Goal: Task Accomplishment & Management: Manage account settings

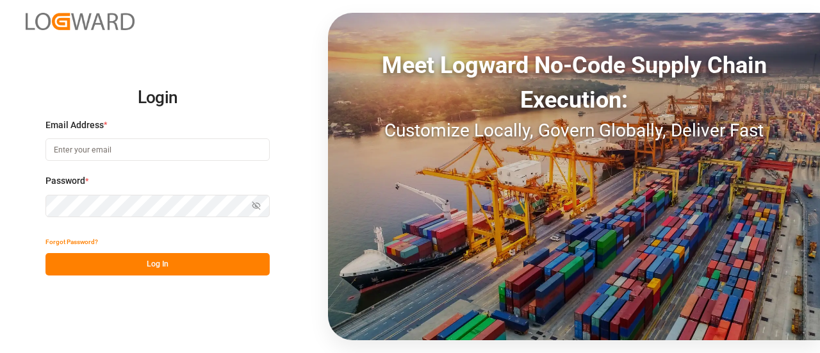
click at [209, 256] on button "Log In" at bounding box center [157, 264] width 224 height 22
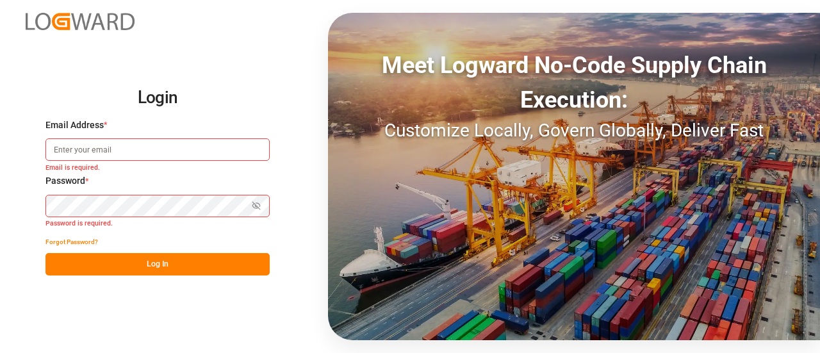
click at [209, 256] on button "Log In" at bounding box center [157, 264] width 224 height 22
click at [197, 153] on input at bounding box center [157, 149] width 224 height 22
paste input "likith.shetty@logward.com"
type input "likith.shetty@logward.com"
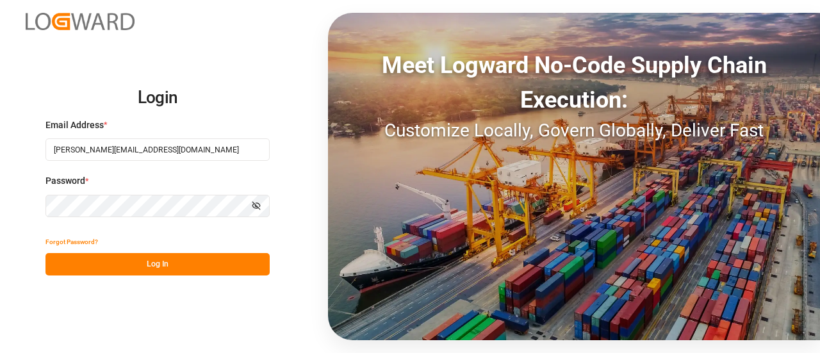
click at [181, 259] on button "Log In" at bounding box center [157, 264] width 224 height 22
